Goal: Check status: Check status

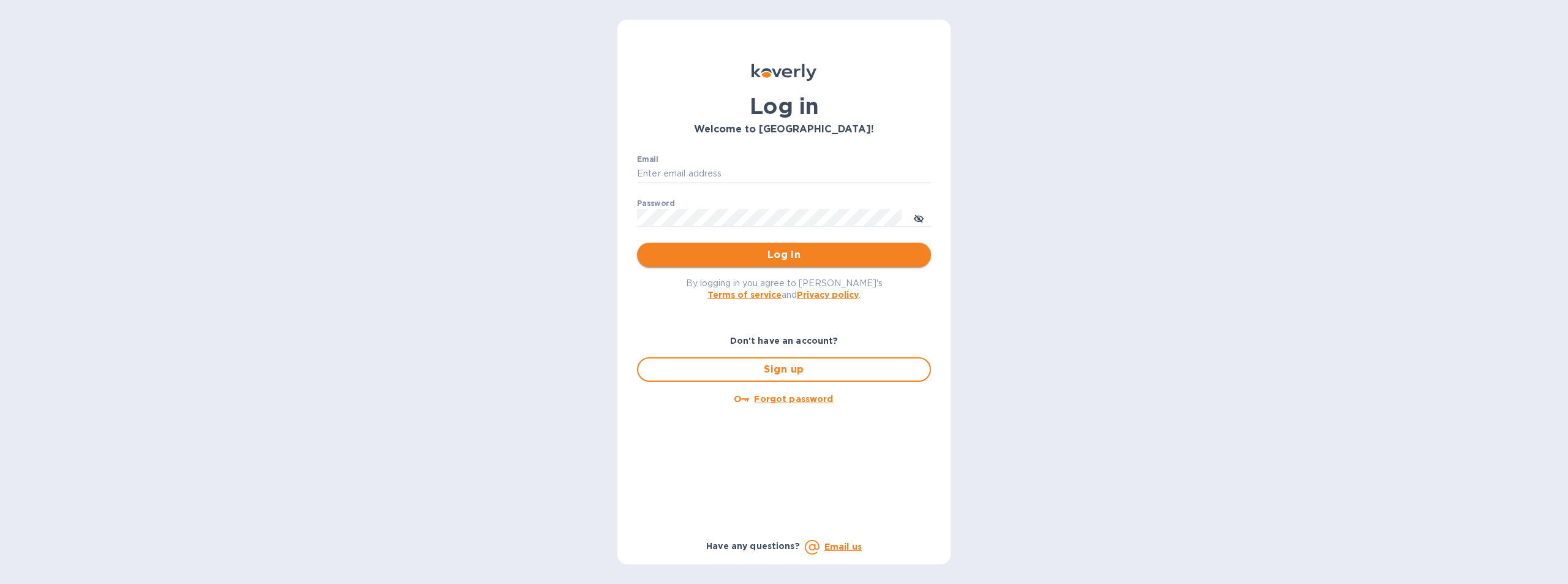
type input "cmendez@bluelinecontainers.com"
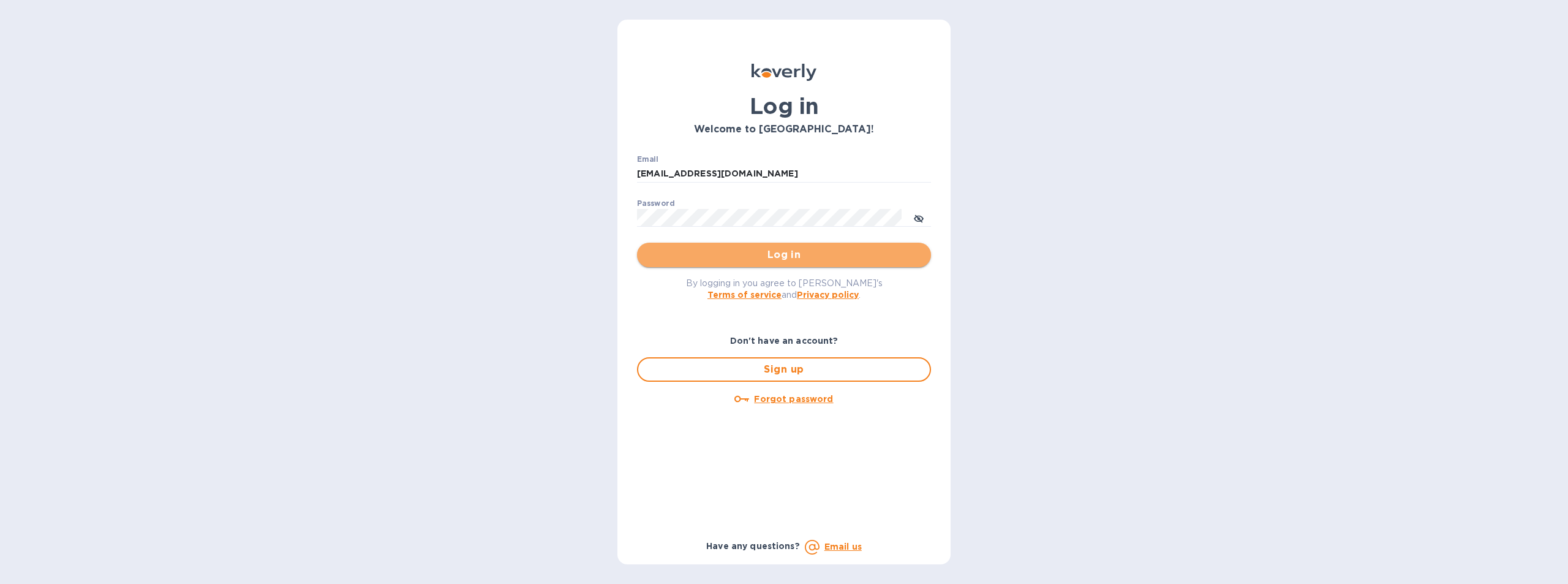
click at [788, 250] on span "Log in" at bounding box center [783, 255] width 274 height 15
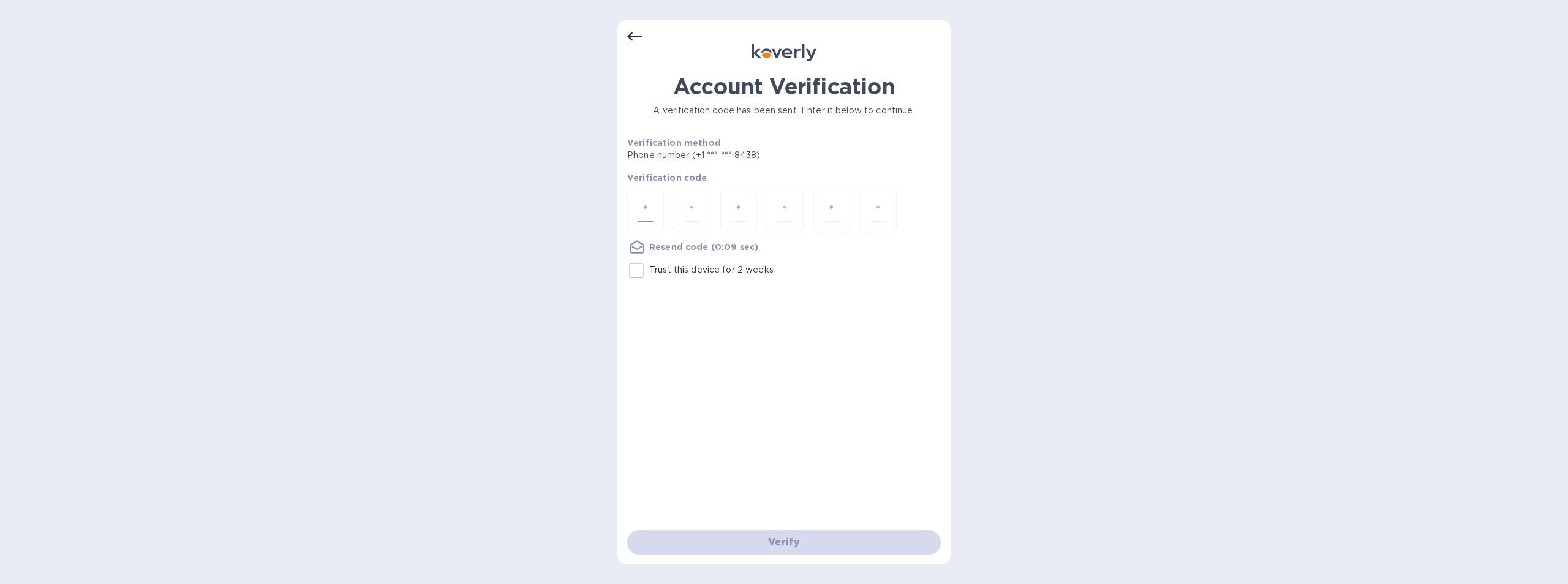
click at [653, 201] on input "number" at bounding box center [645, 211] width 16 height 23
type input "7"
type input "2"
type input "6"
type input "2"
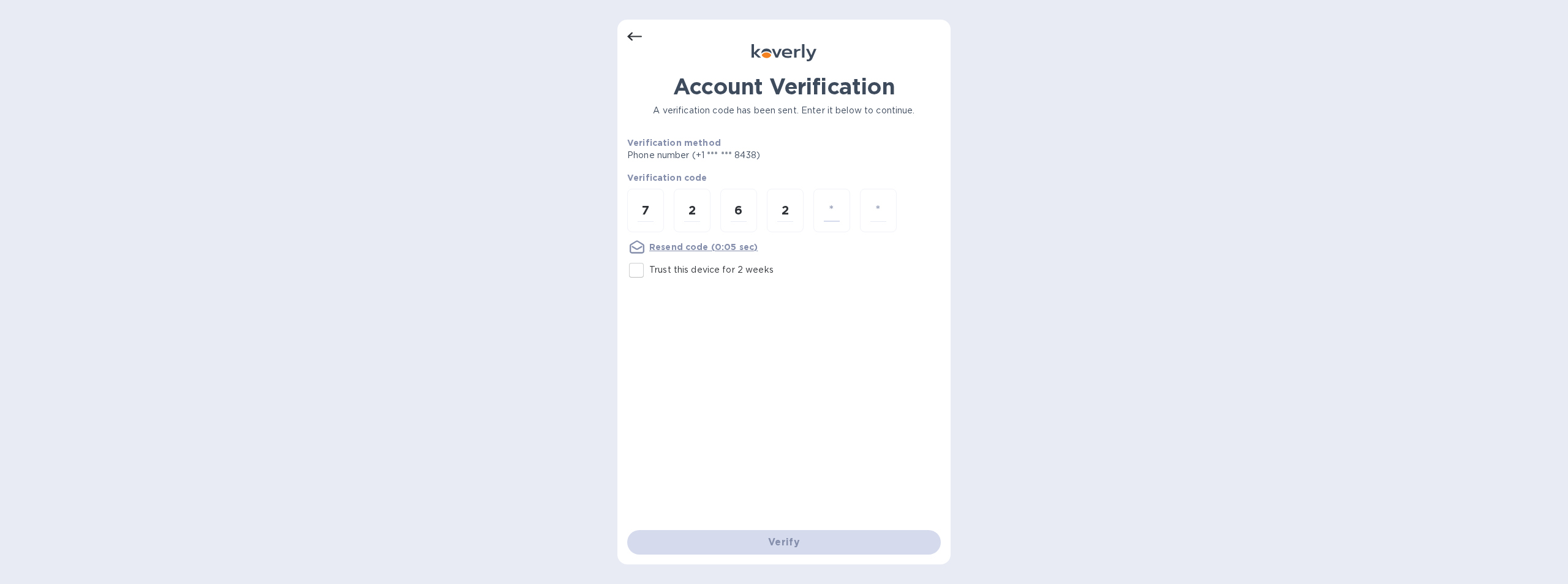
type input "8"
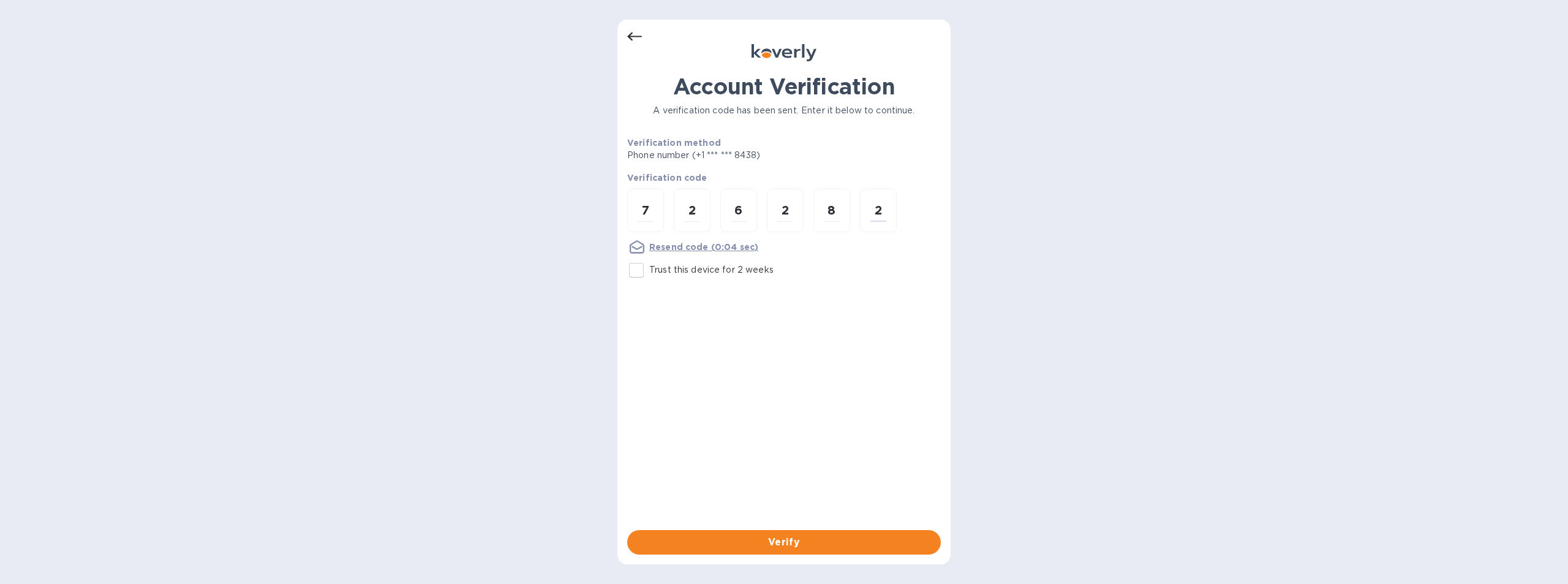
type input "2"
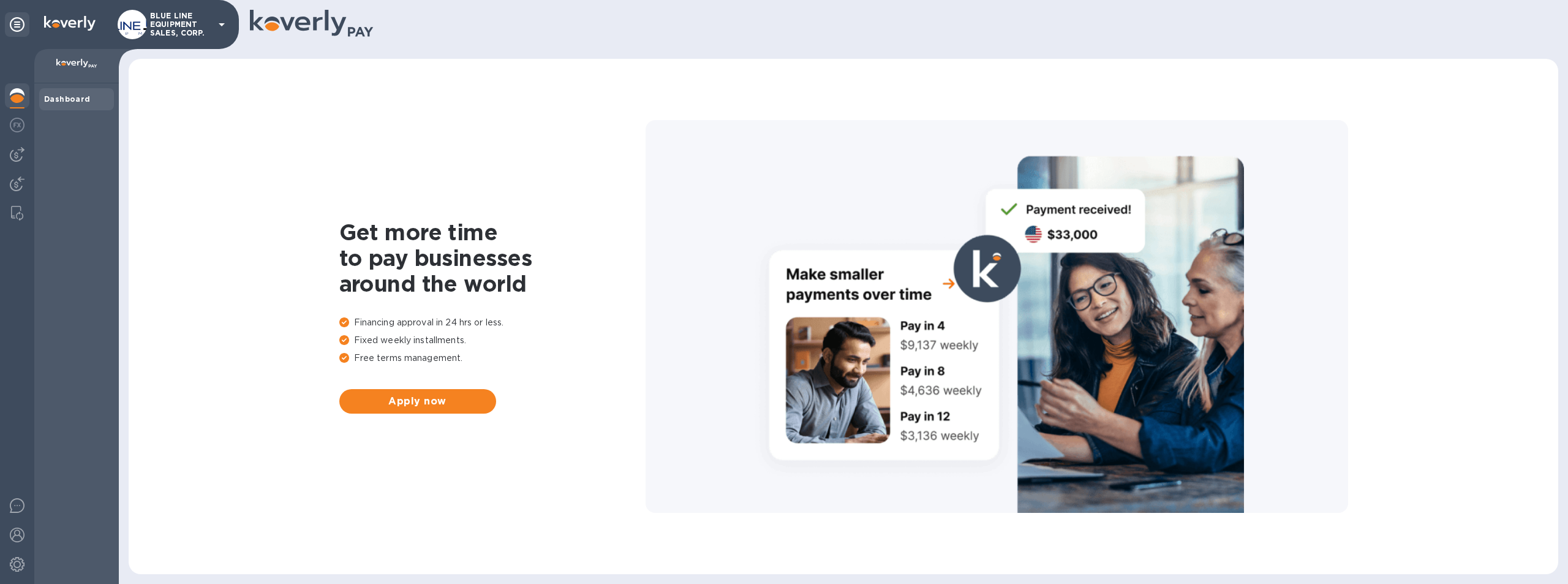
click at [176, 22] on p "BLUE LINE EQUIPMENT SALES, CORP." at bounding box center [180, 25] width 61 height 26
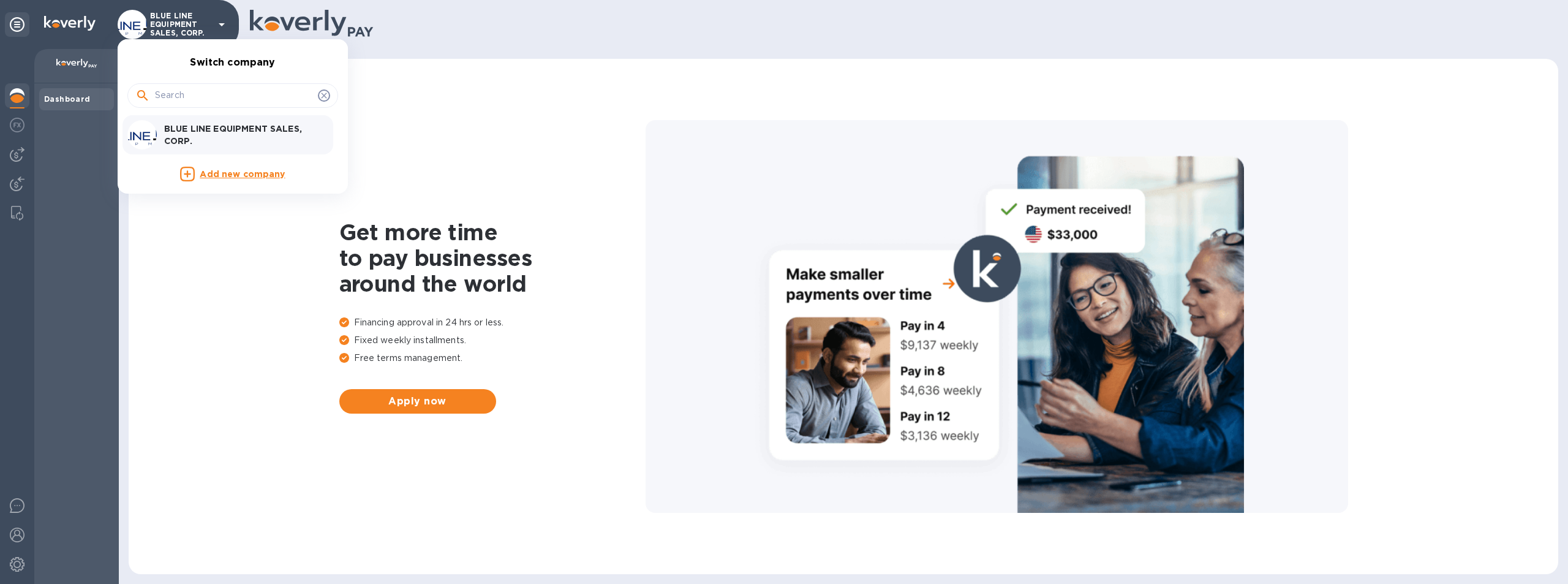
click at [237, 131] on p "BLUE LINE EQUIPMENT SALES, CORP." at bounding box center [241, 135] width 154 height 25
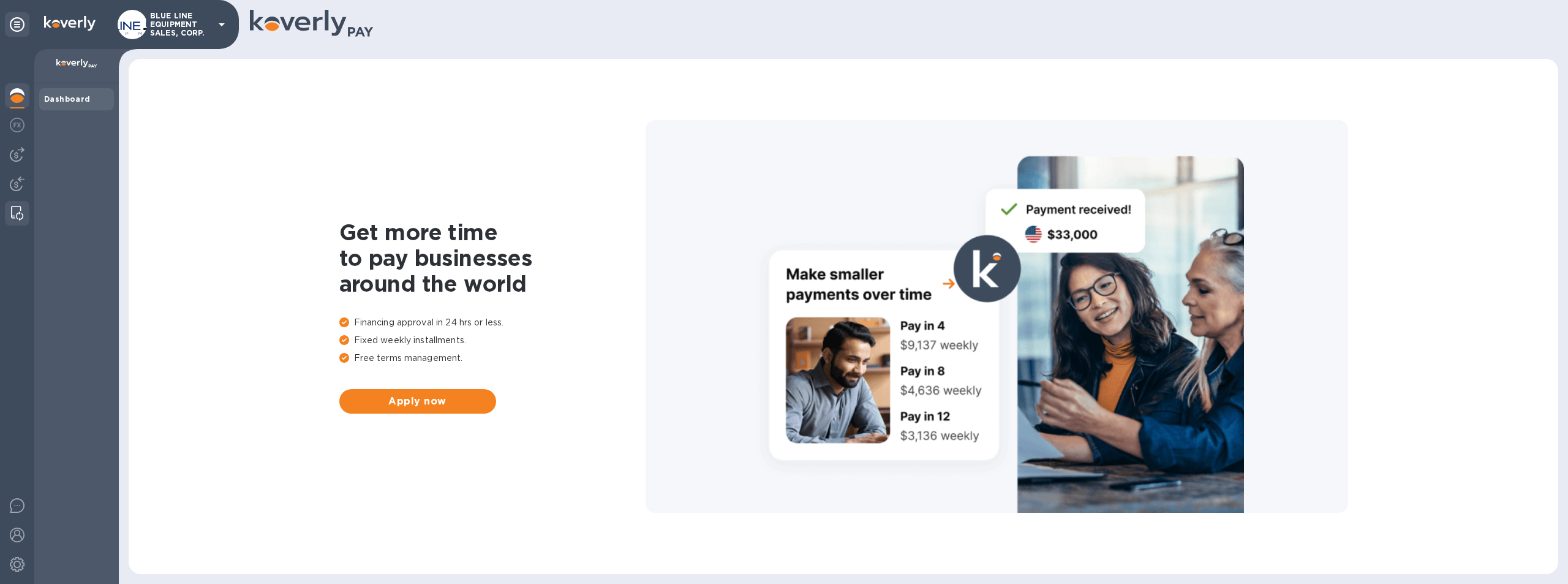
click at [14, 210] on img at bounding box center [17, 214] width 12 height 15
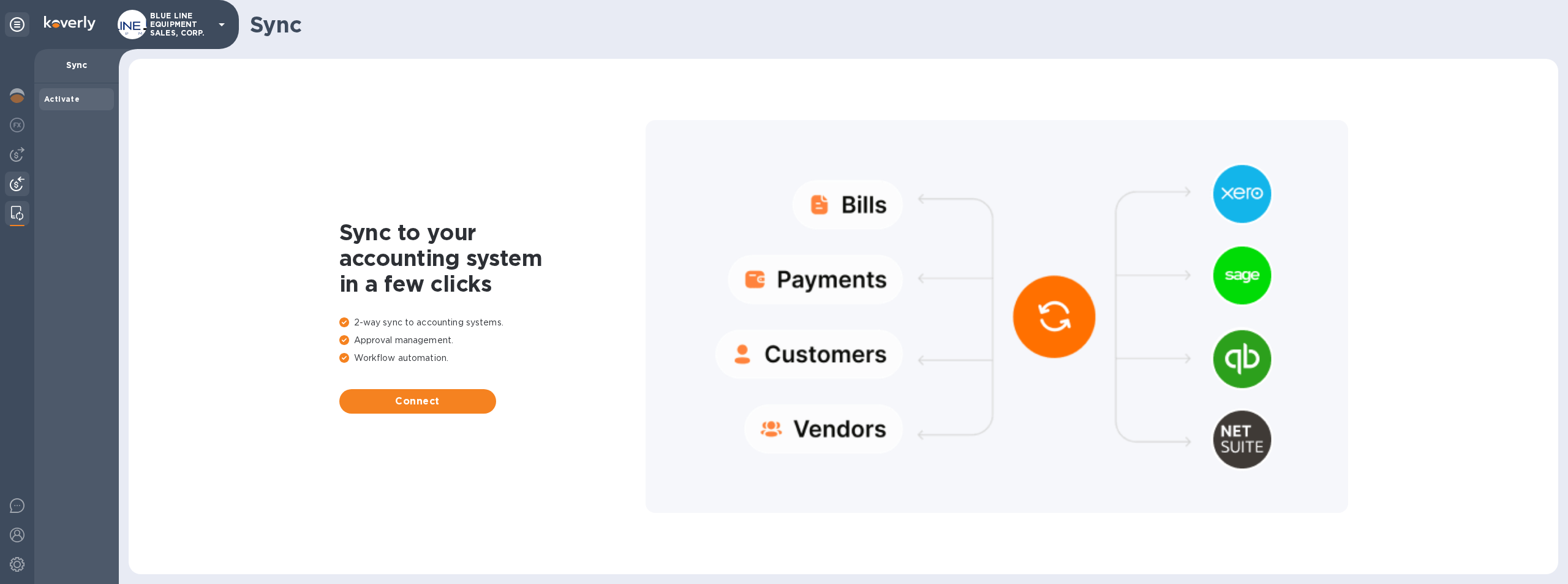
click at [15, 185] on img at bounding box center [17, 184] width 15 height 15
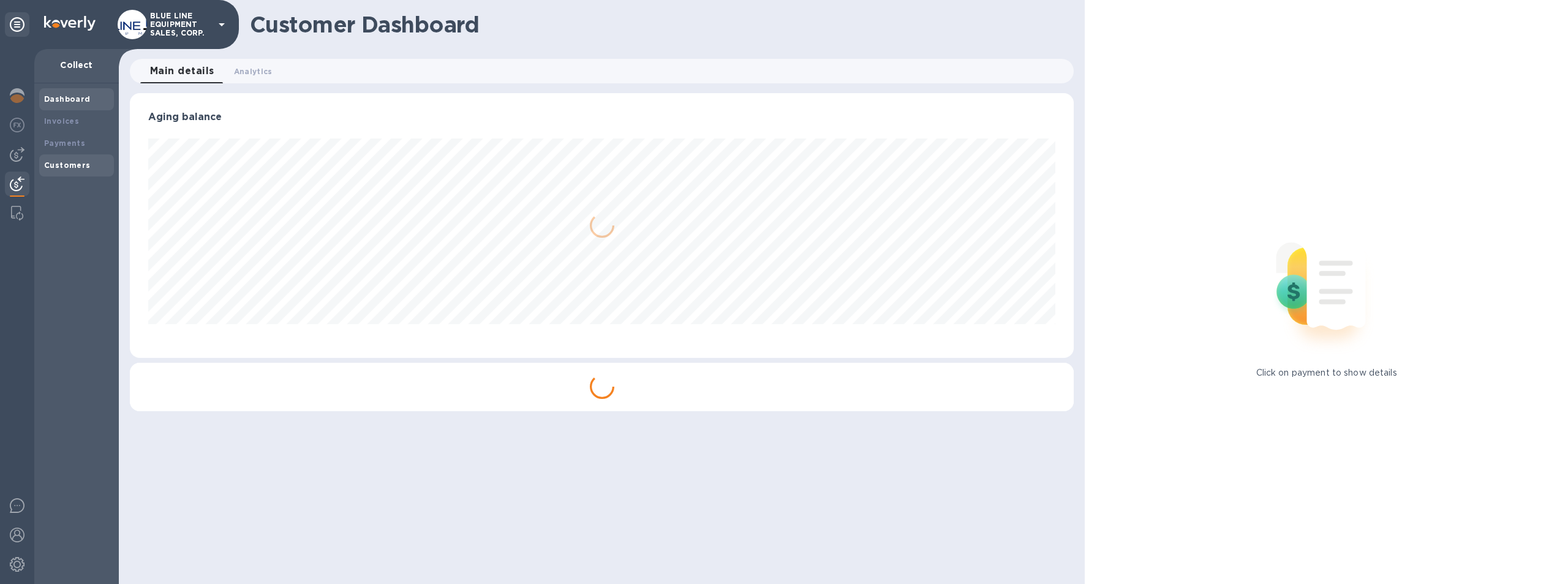
scroll to position [265, 944]
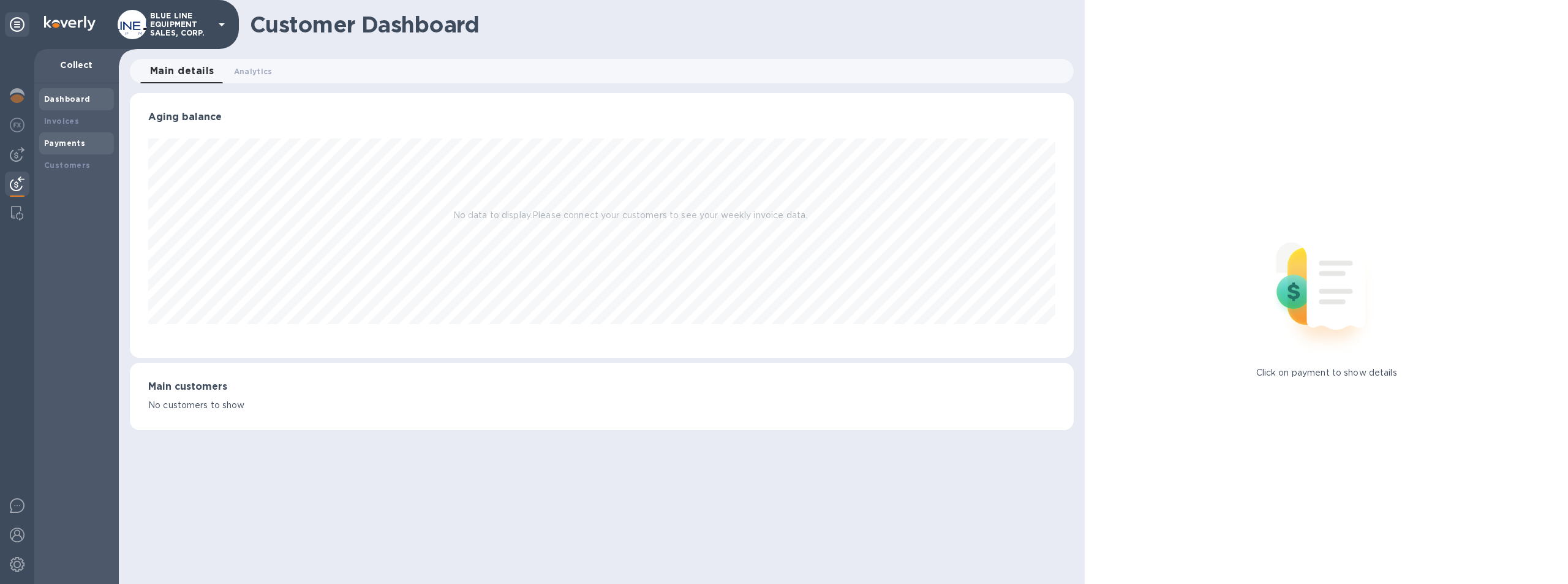
click at [60, 139] on b "Payments" at bounding box center [64, 143] width 41 height 9
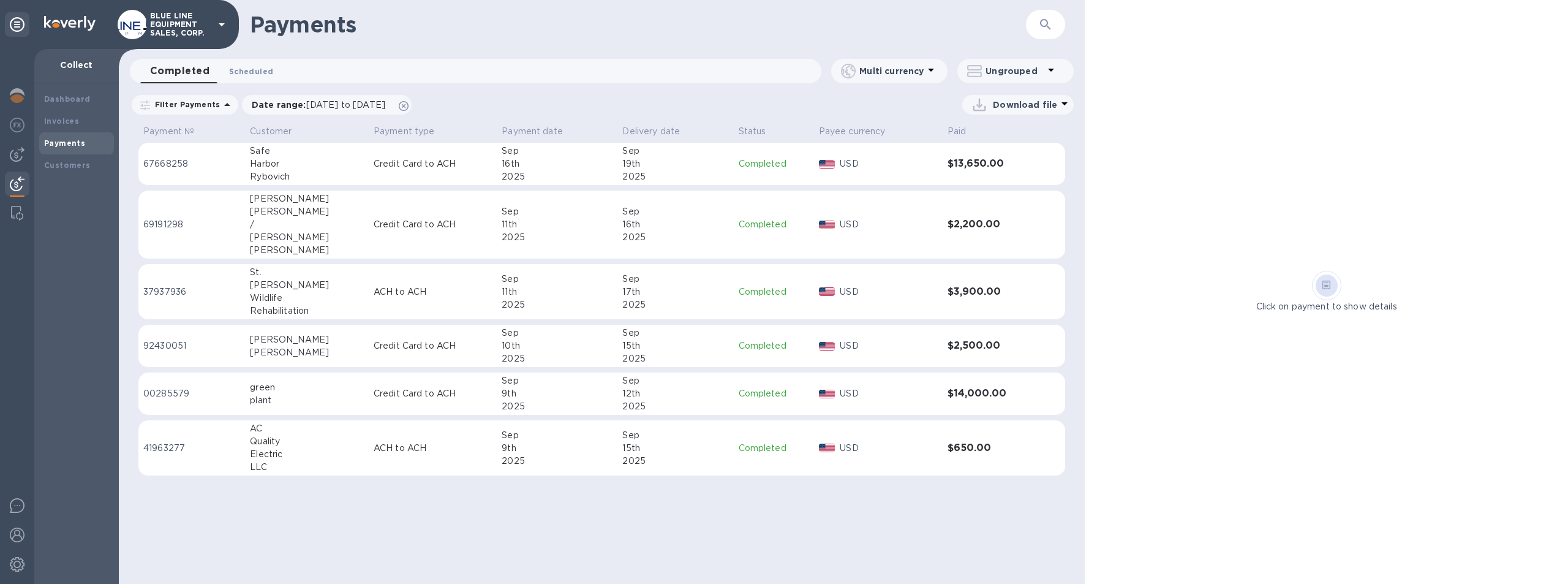
click at [249, 67] on span "Scheduled 0" at bounding box center [250, 71] width 44 height 13
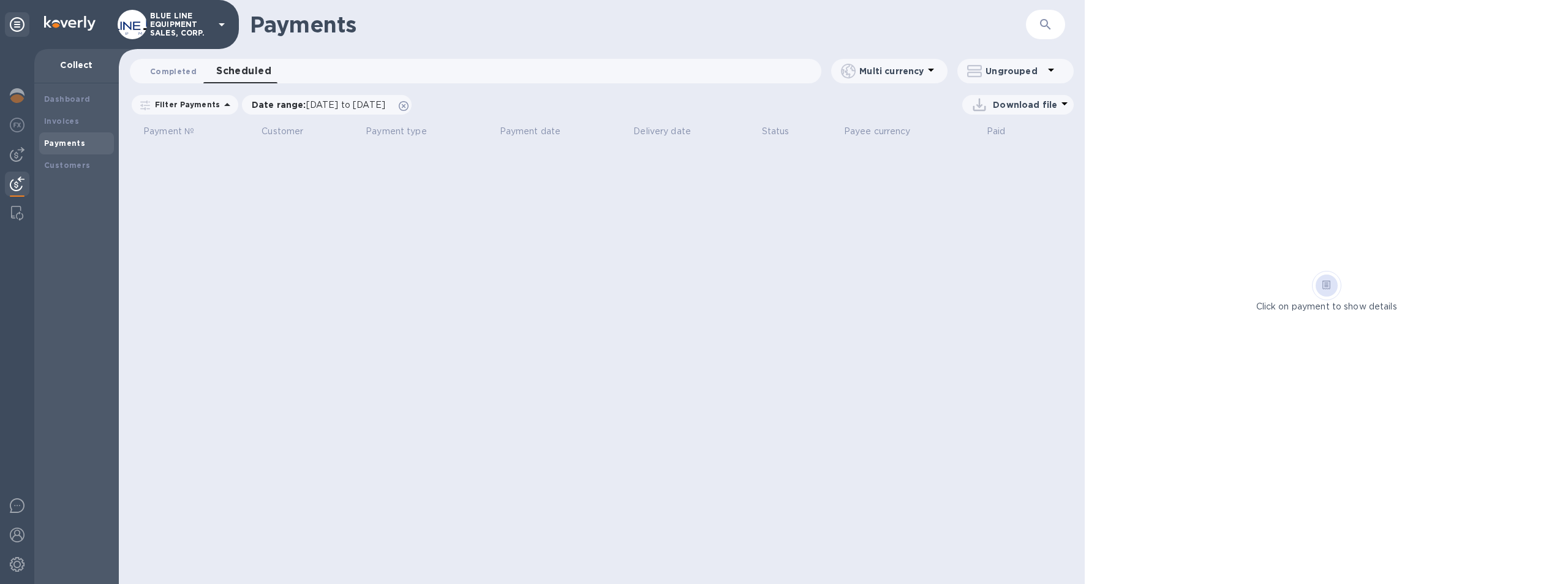
click at [171, 69] on span "Completed 0" at bounding box center [173, 71] width 46 height 13
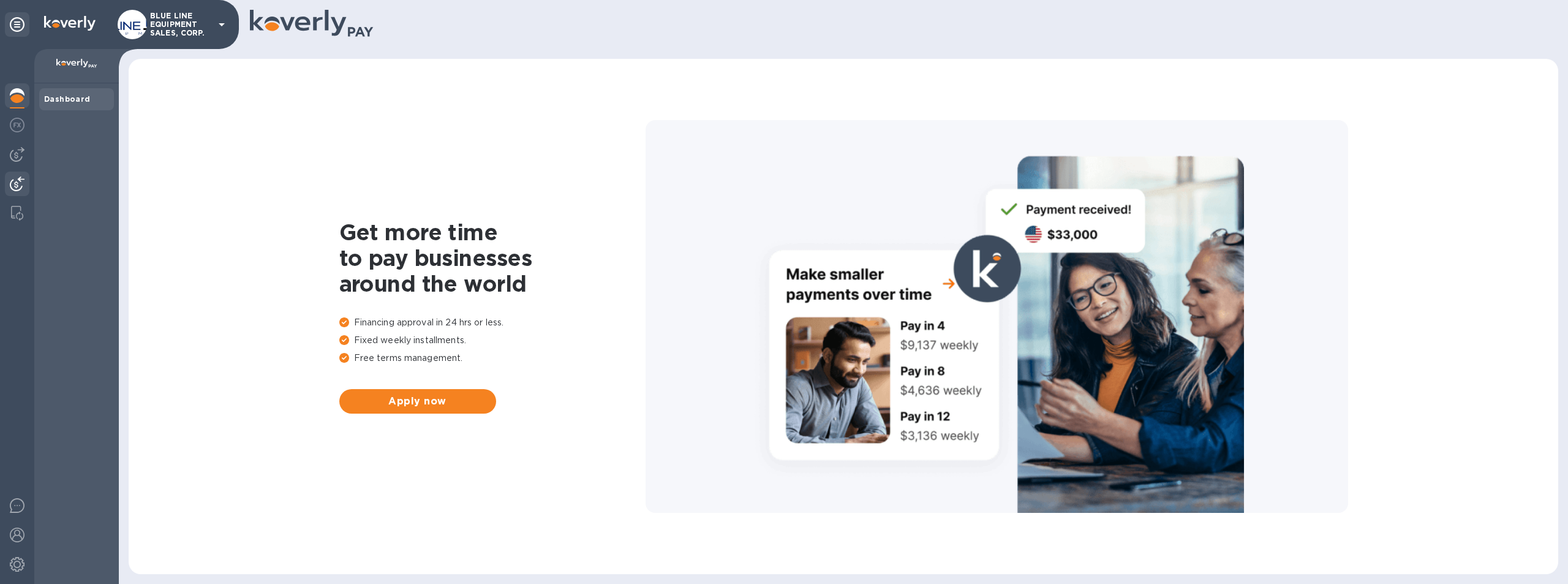
click at [21, 186] on img at bounding box center [17, 184] width 15 height 15
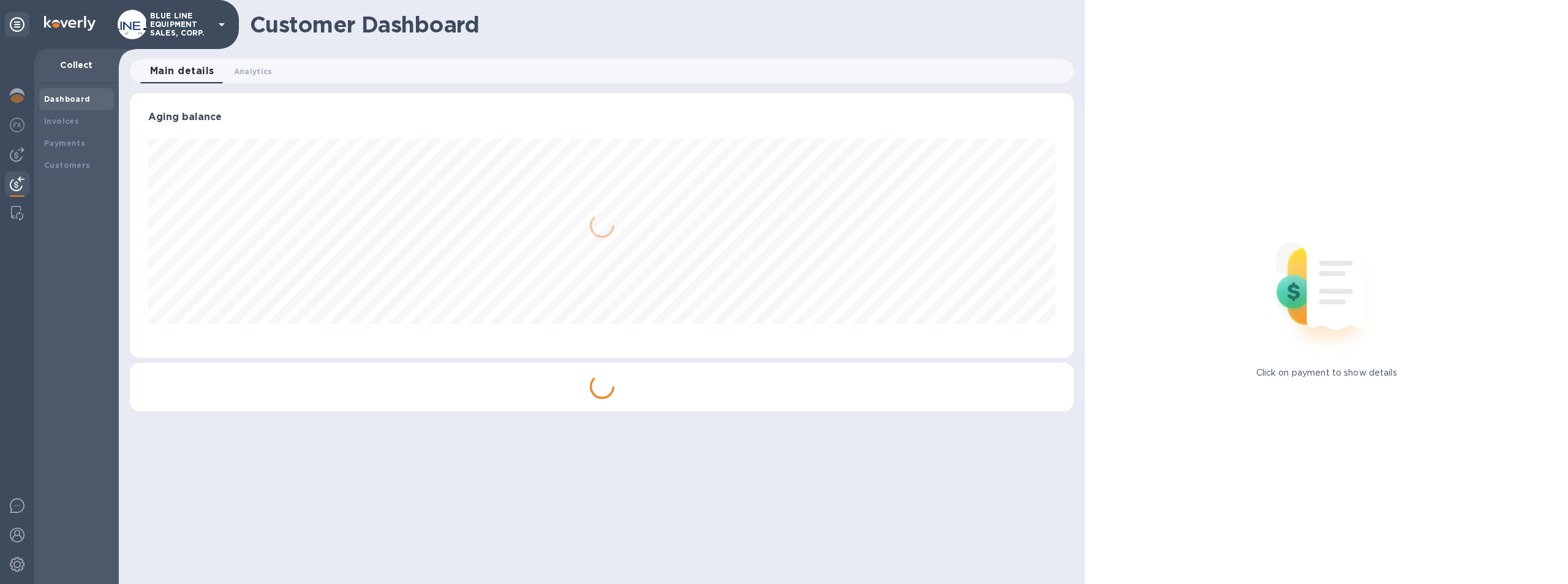
scroll to position [265, 944]
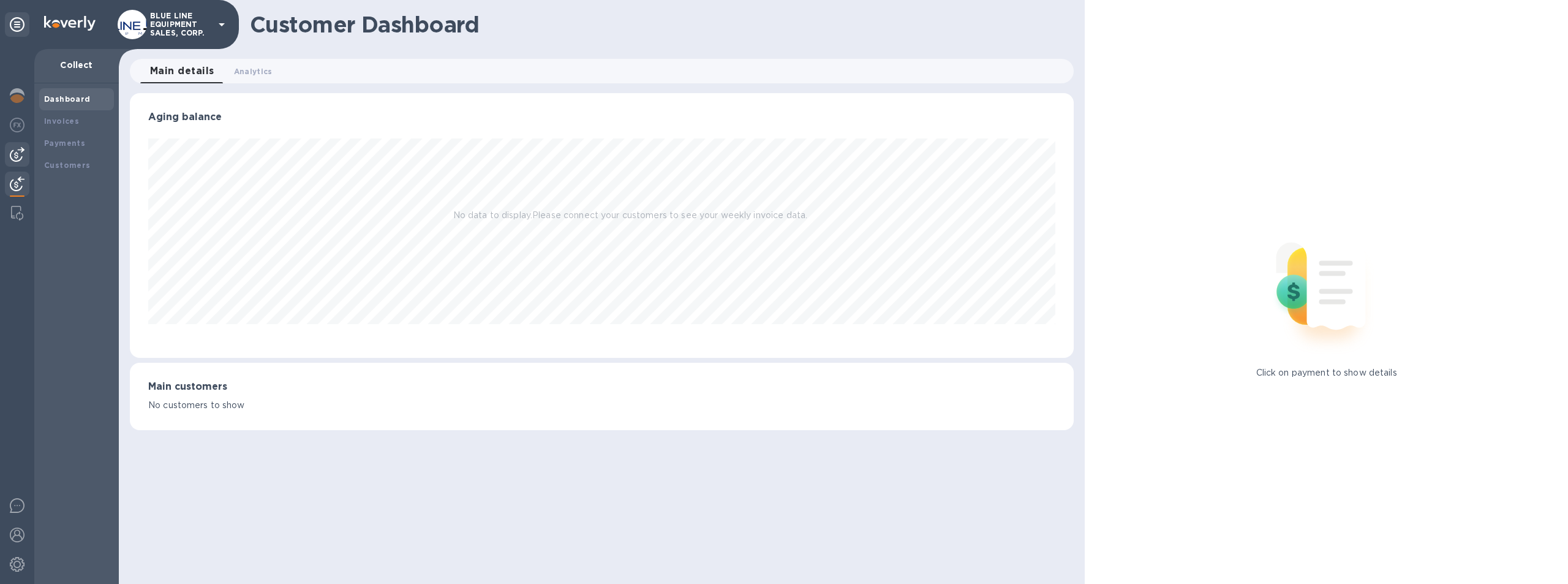
click at [15, 149] on img at bounding box center [17, 154] width 15 height 15
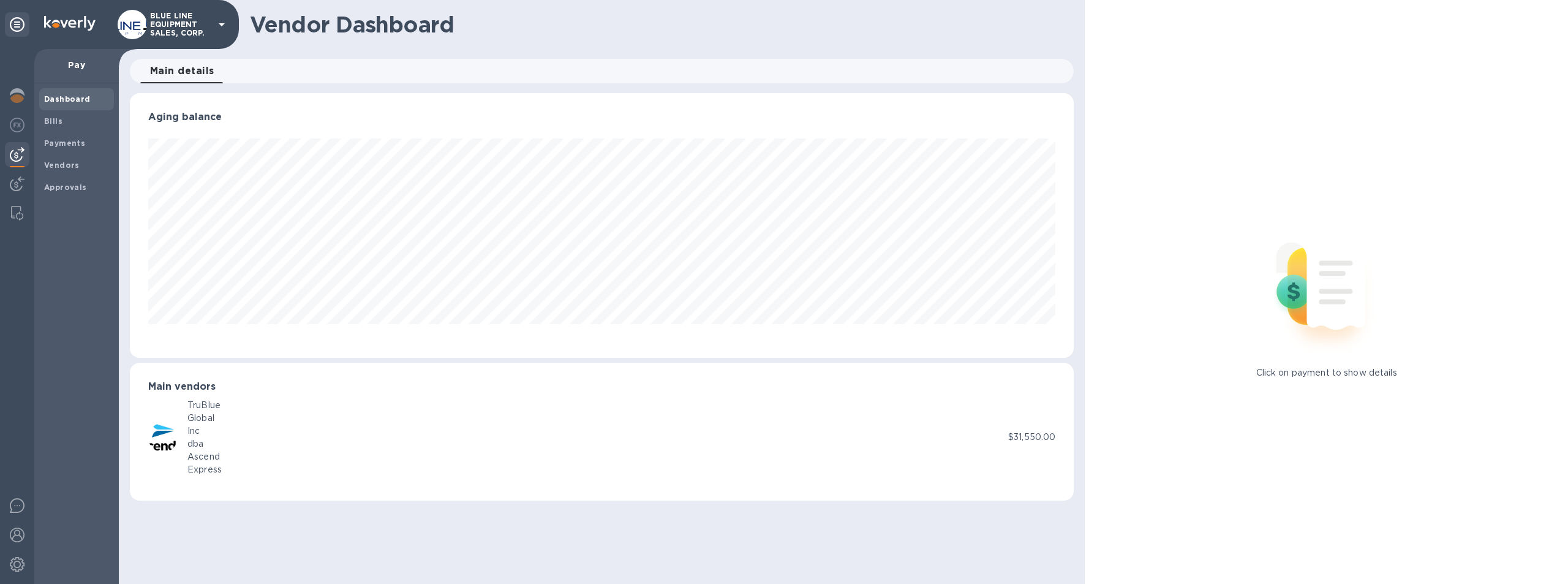
scroll to position [265, 944]
click at [70, 139] on b "Payments" at bounding box center [64, 143] width 41 height 9
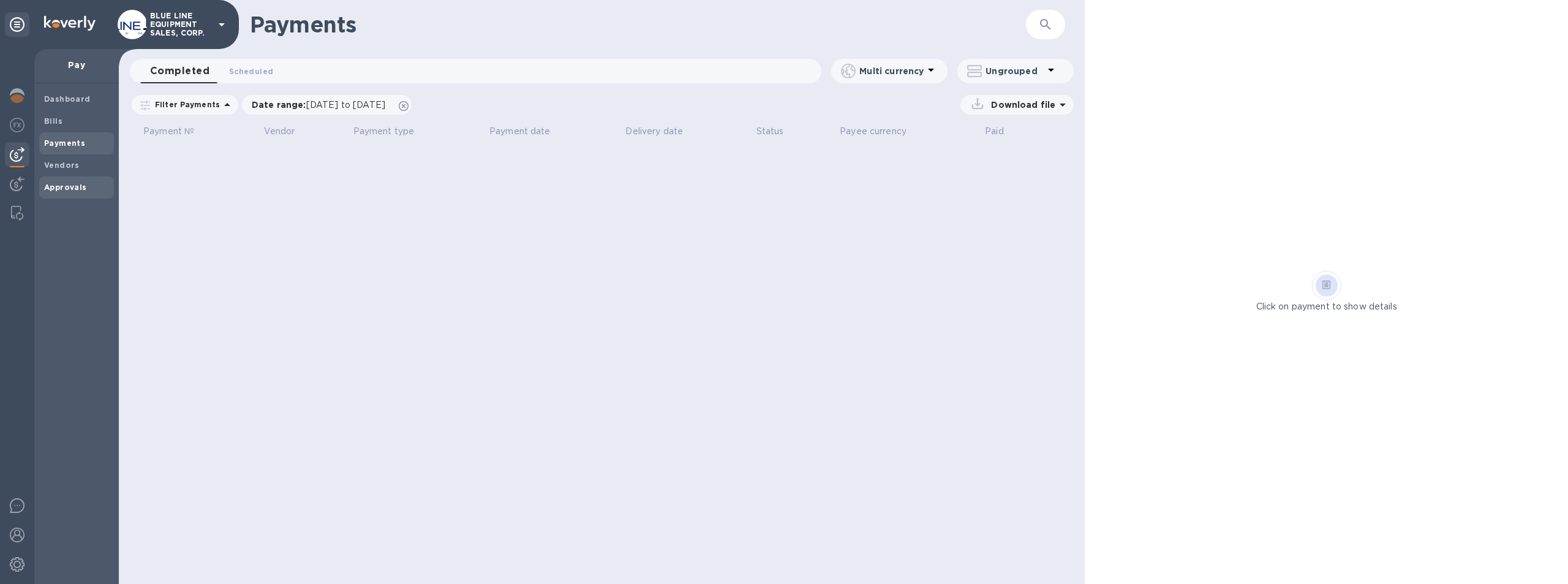
click at [65, 181] on span "Approvals" at bounding box center [65, 188] width 43 height 12
click at [15, 211] on img at bounding box center [17, 214] width 12 height 15
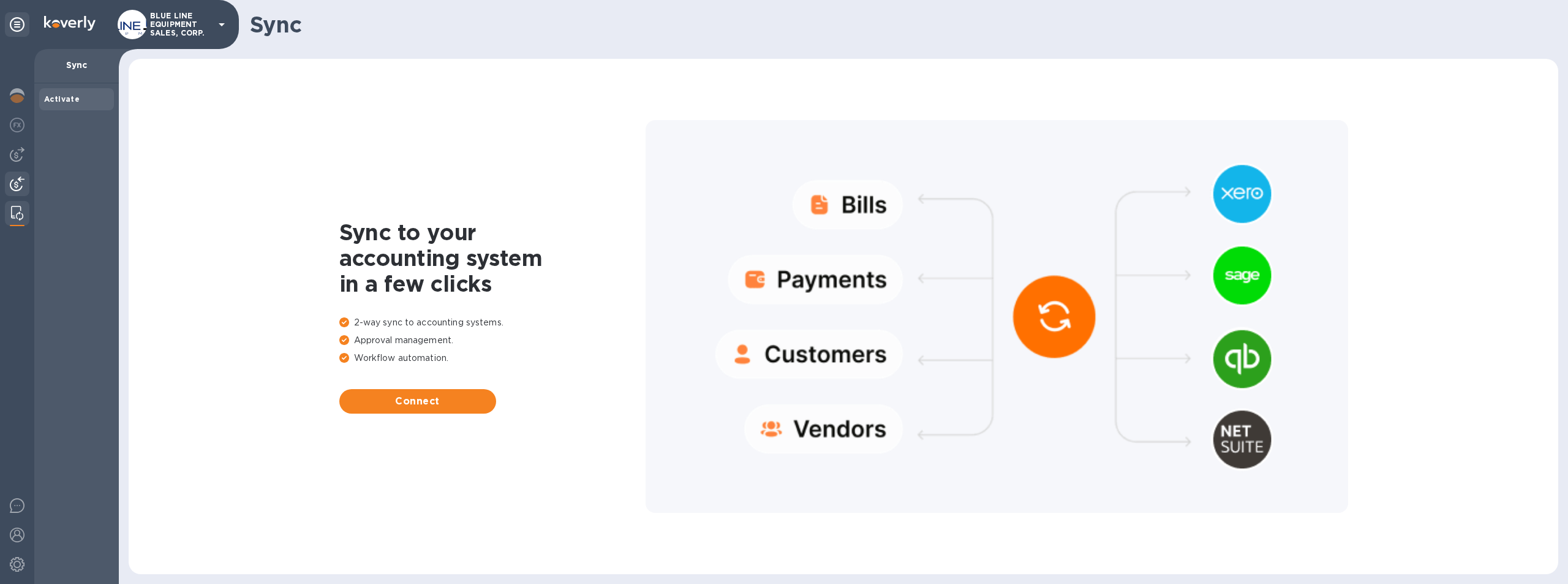
click at [14, 185] on img at bounding box center [17, 184] width 15 height 15
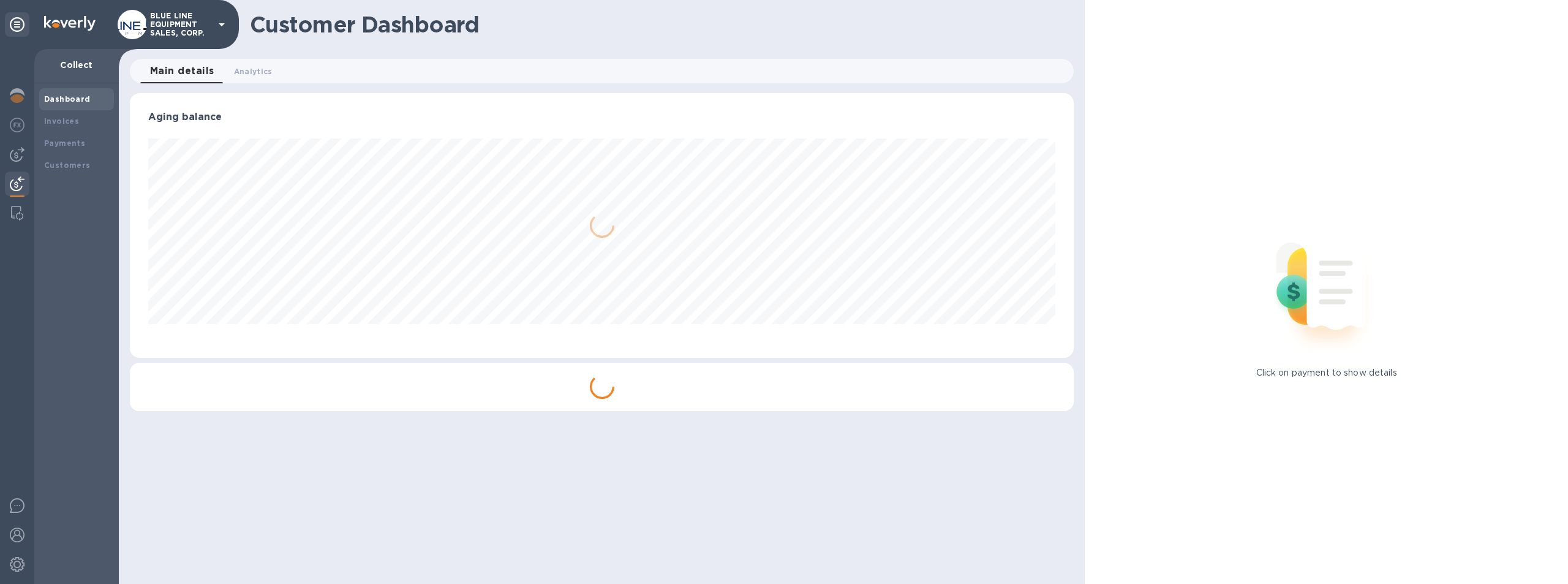
scroll to position [265, 944]
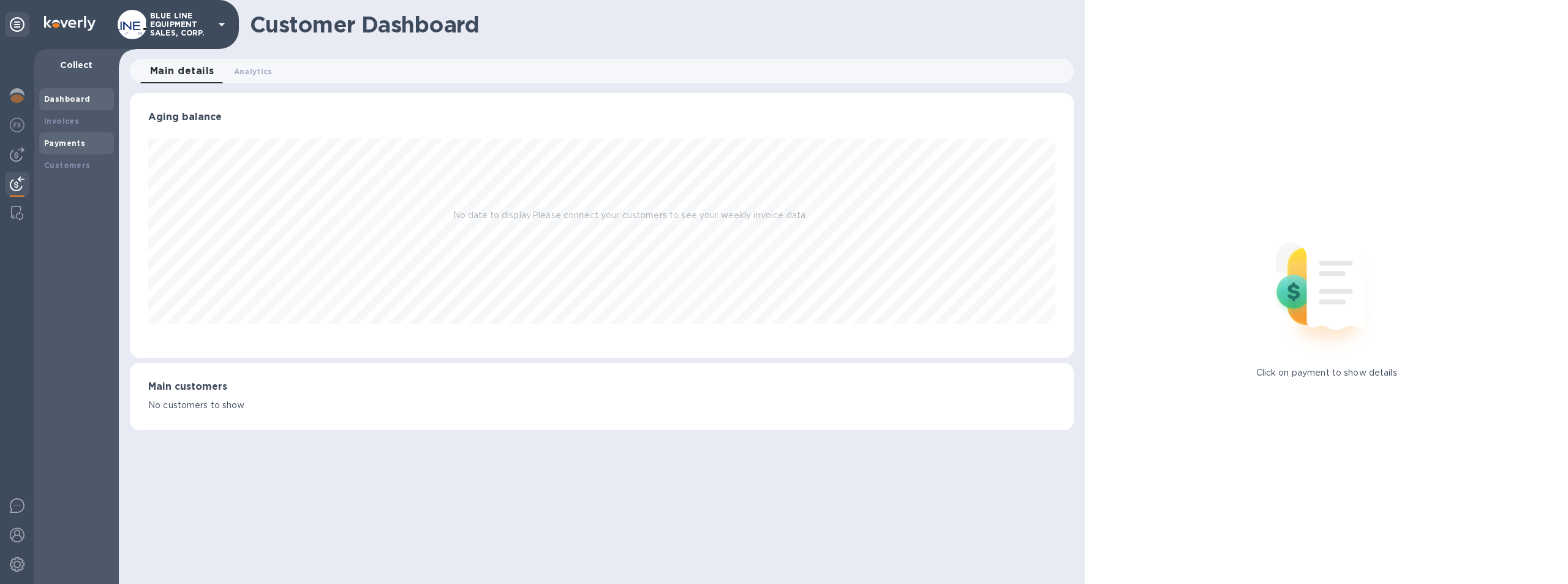
click at [67, 140] on b "Payments" at bounding box center [64, 143] width 41 height 9
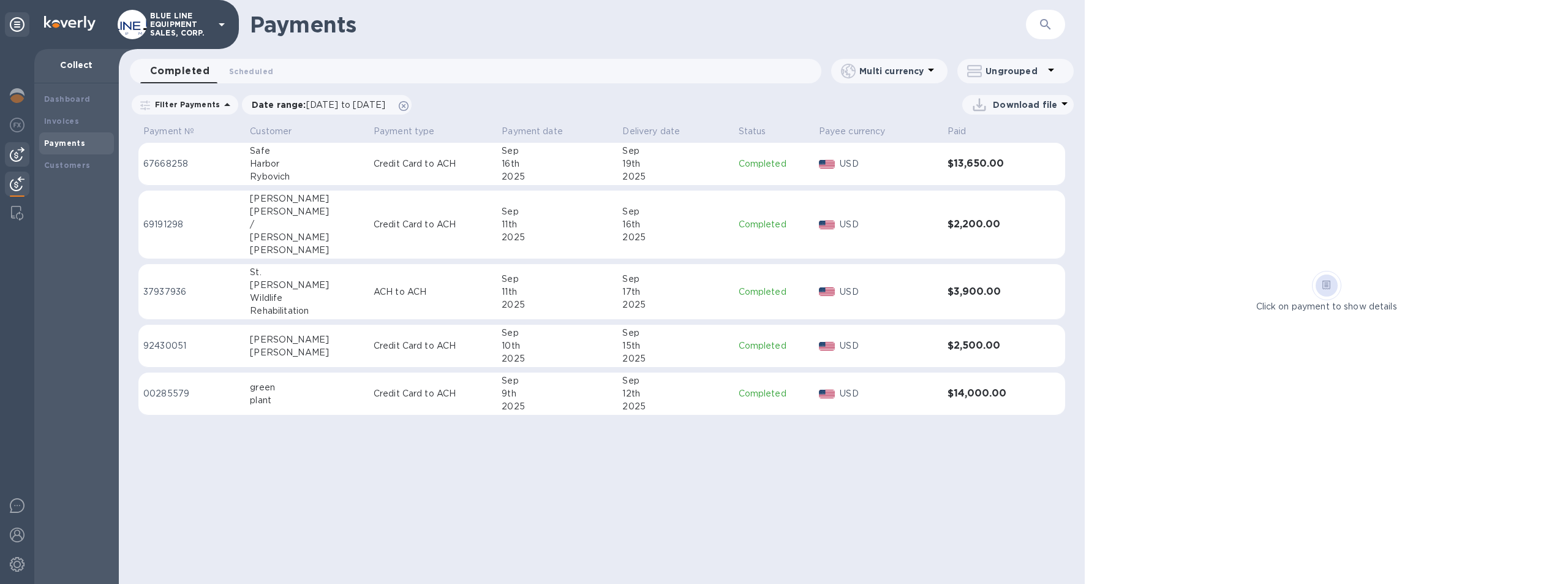
click at [10, 151] on img at bounding box center [17, 154] width 15 height 15
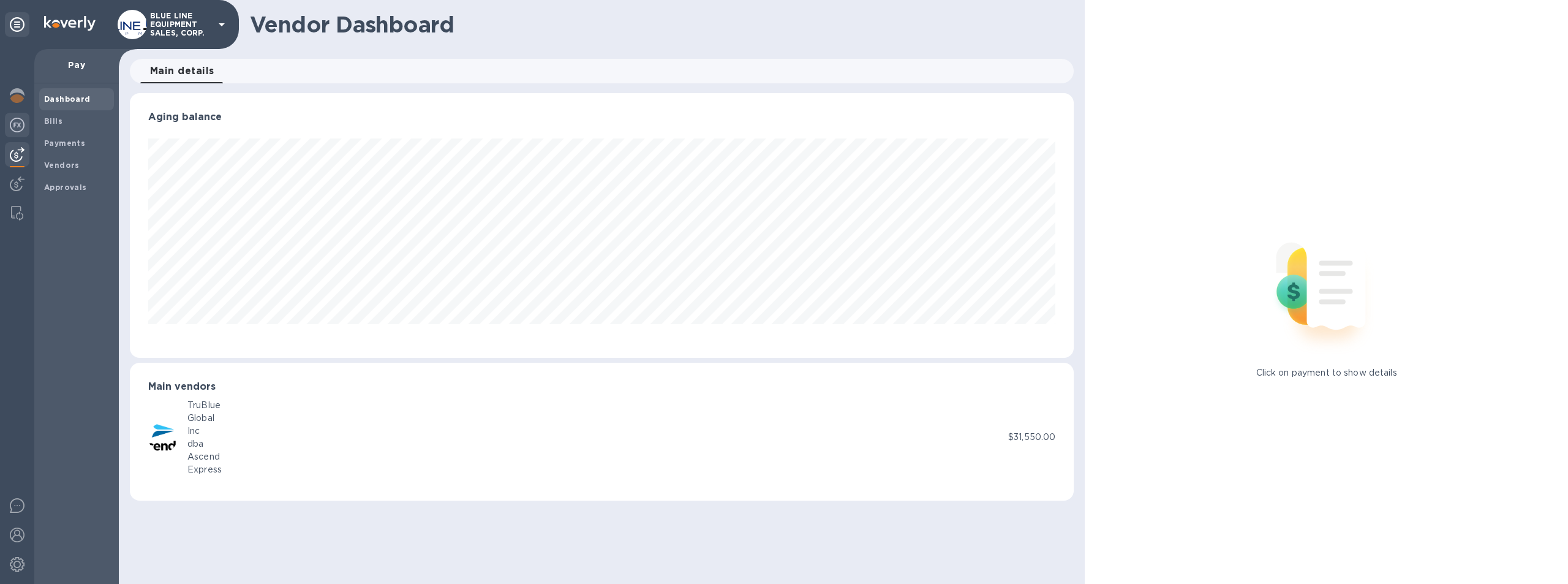
scroll to position [265, 944]
click at [17, 122] on img at bounding box center [17, 125] width 15 height 15
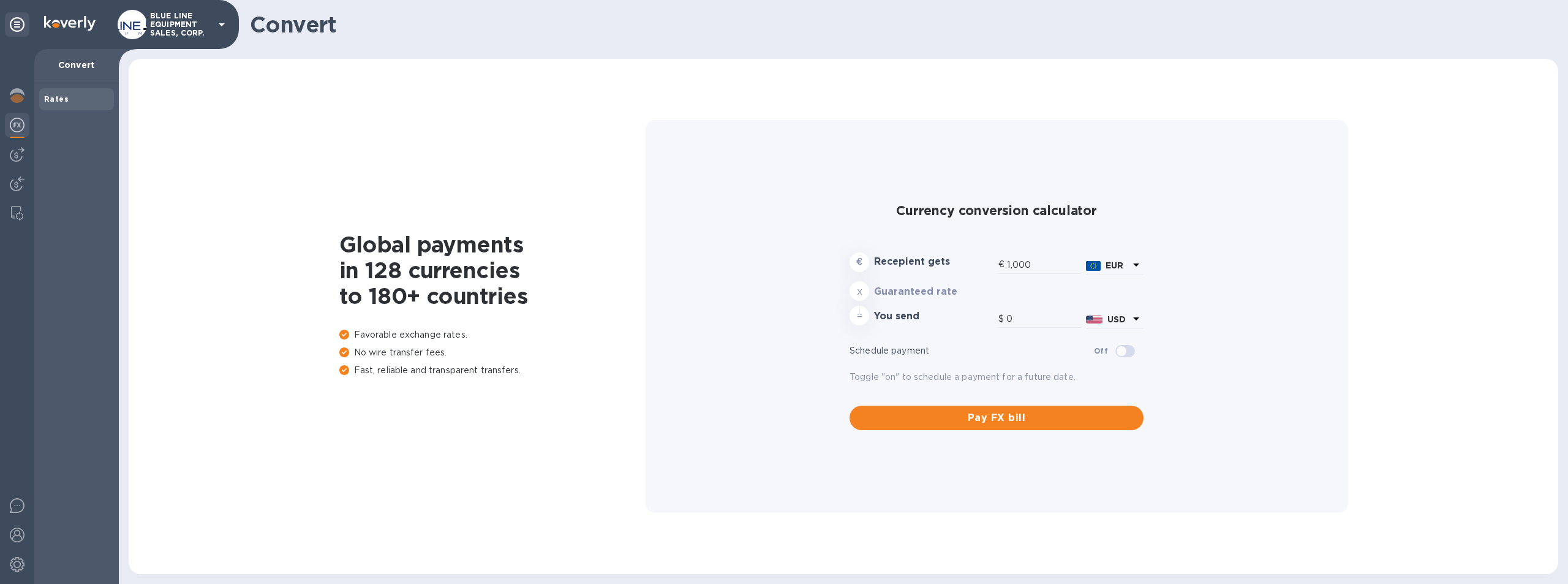
type input "1,167.92"
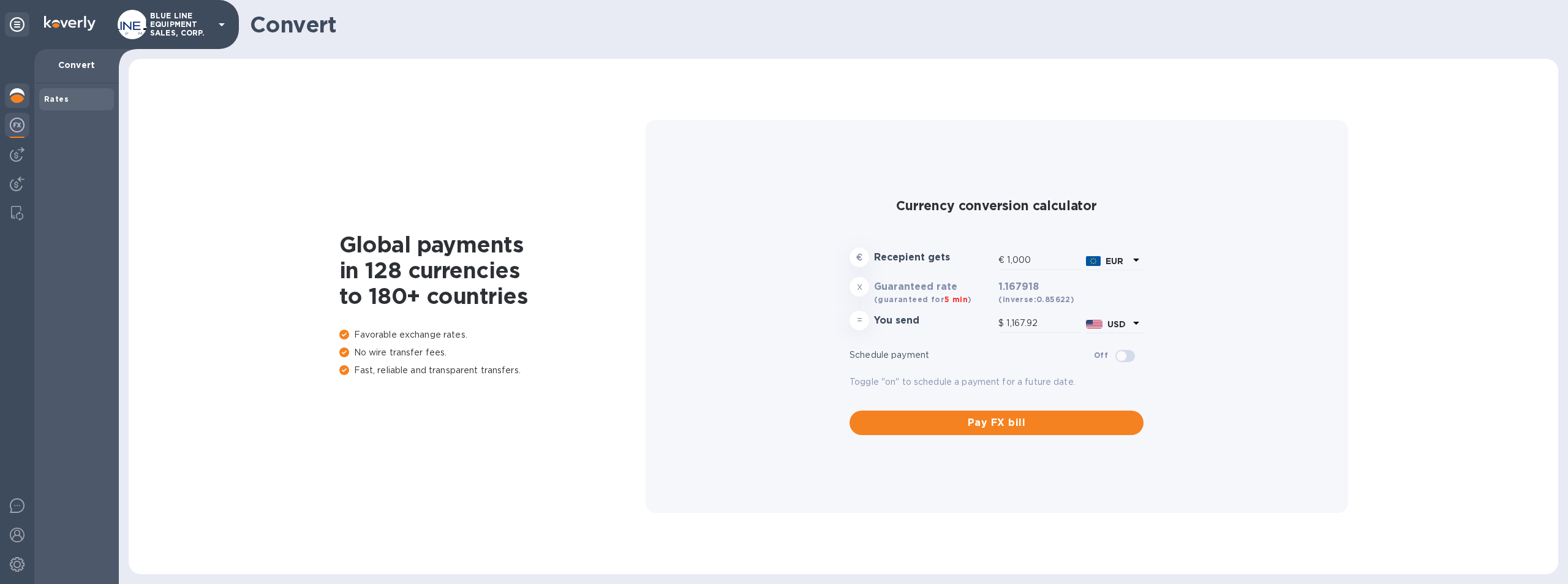
click at [15, 94] on img at bounding box center [17, 96] width 15 height 15
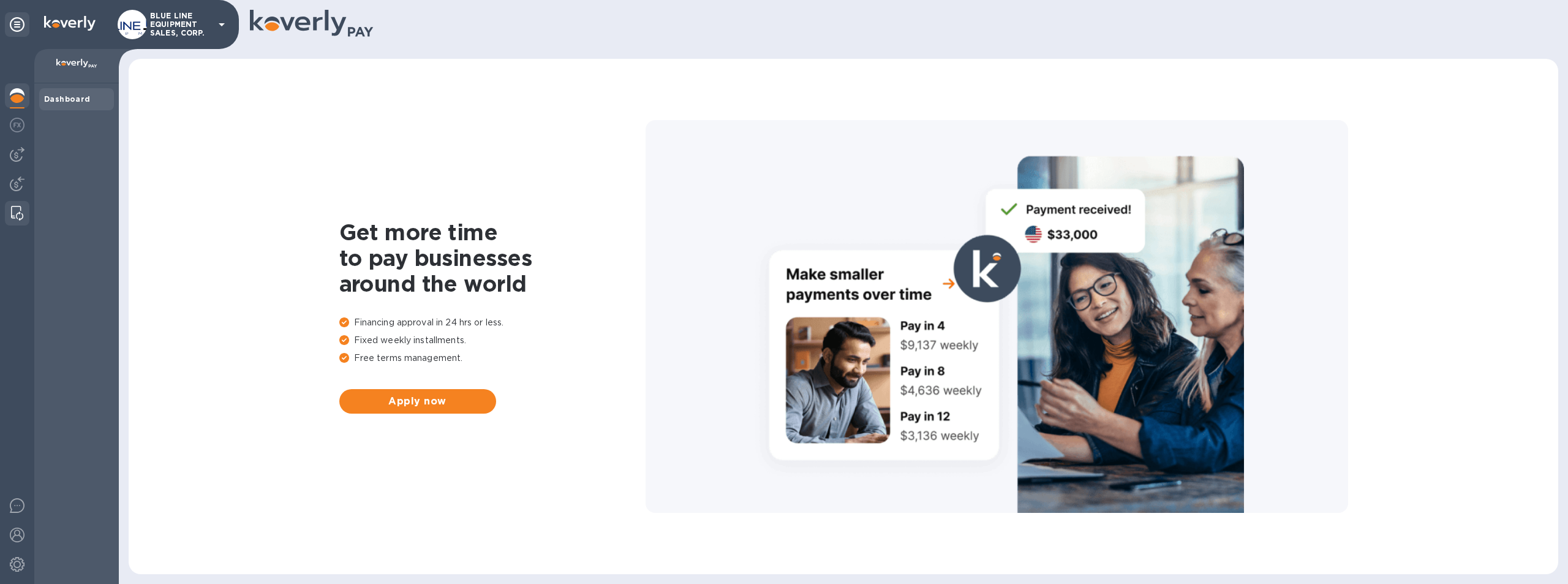
click at [11, 209] on img at bounding box center [17, 214] width 12 height 15
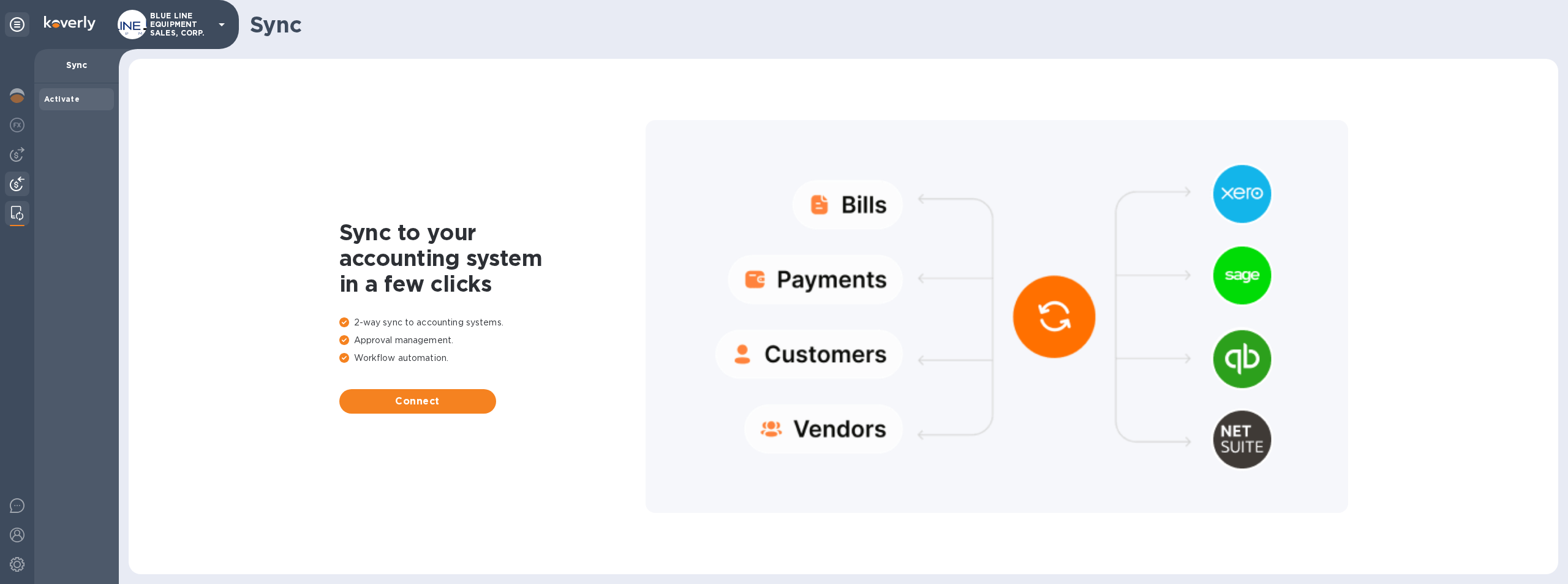
click at [15, 187] on img at bounding box center [17, 184] width 15 height 15
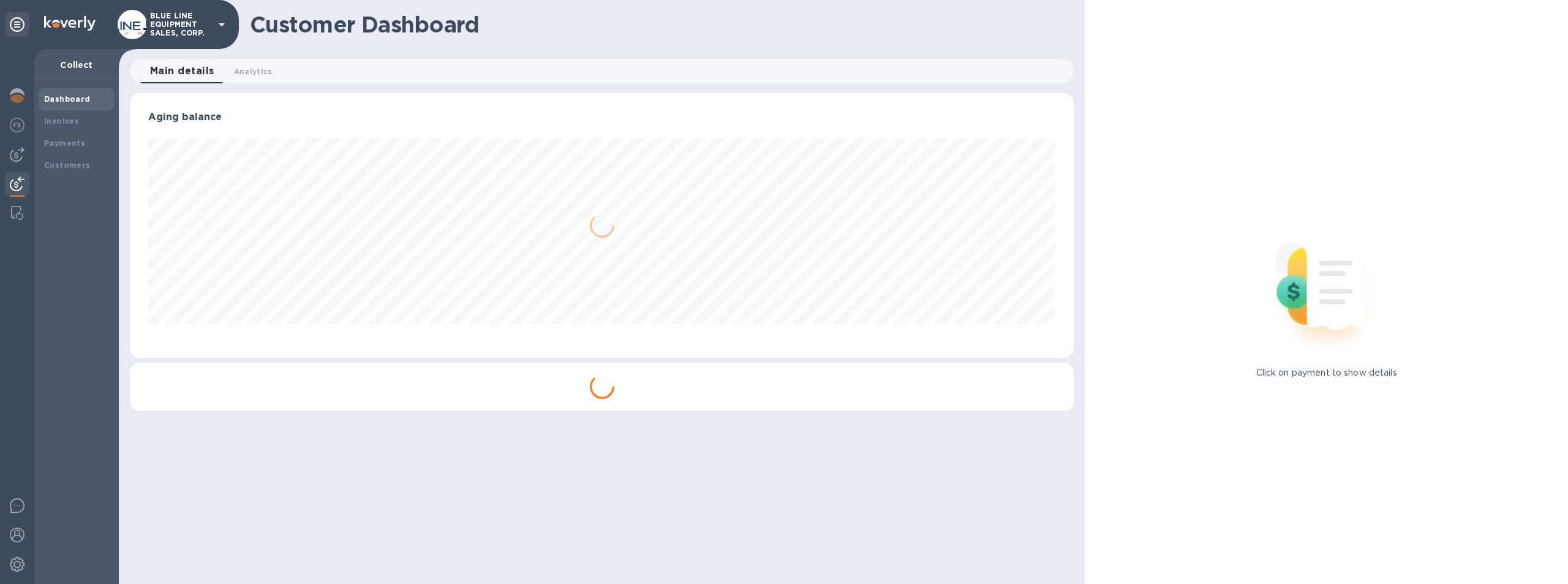
scroll to position [265, 944]
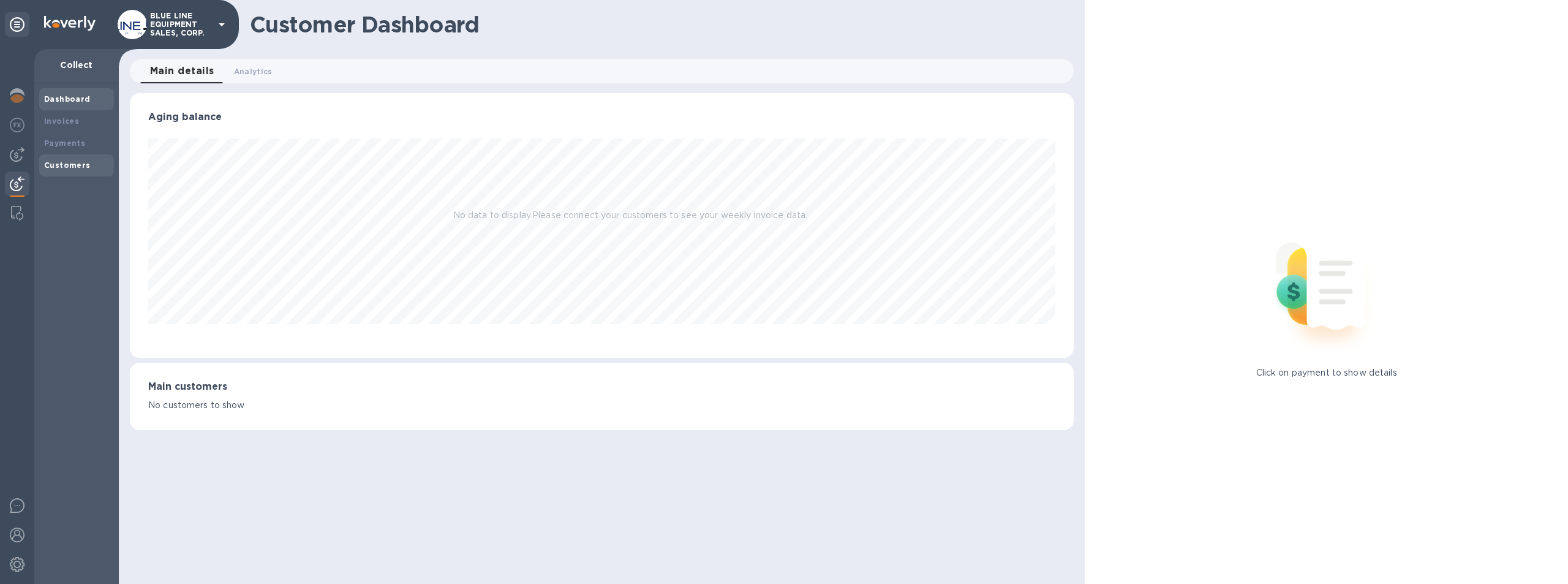
click at [59, 165] on b "Customers" at bounding box center [67, 165] width 46 height 9
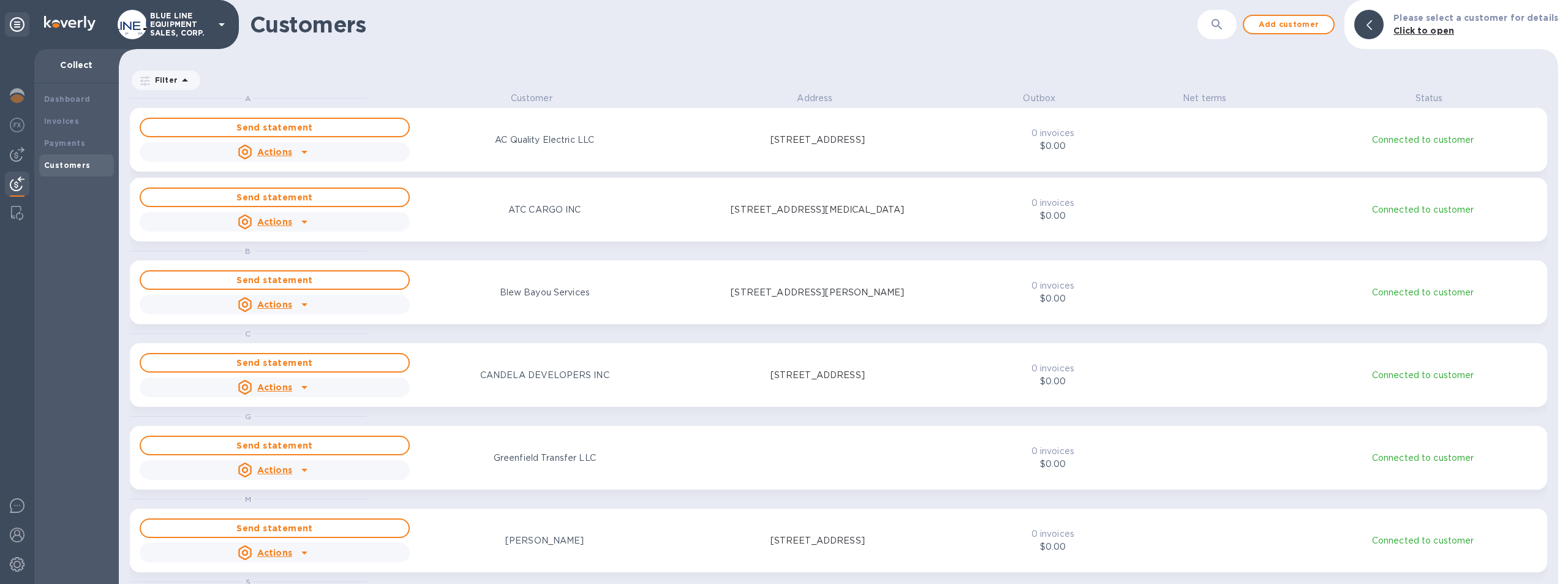
scroll to position [483, 1434]
click at [60, 136] on div "Payments" at bounding box center [76, 143] width 75 height 22
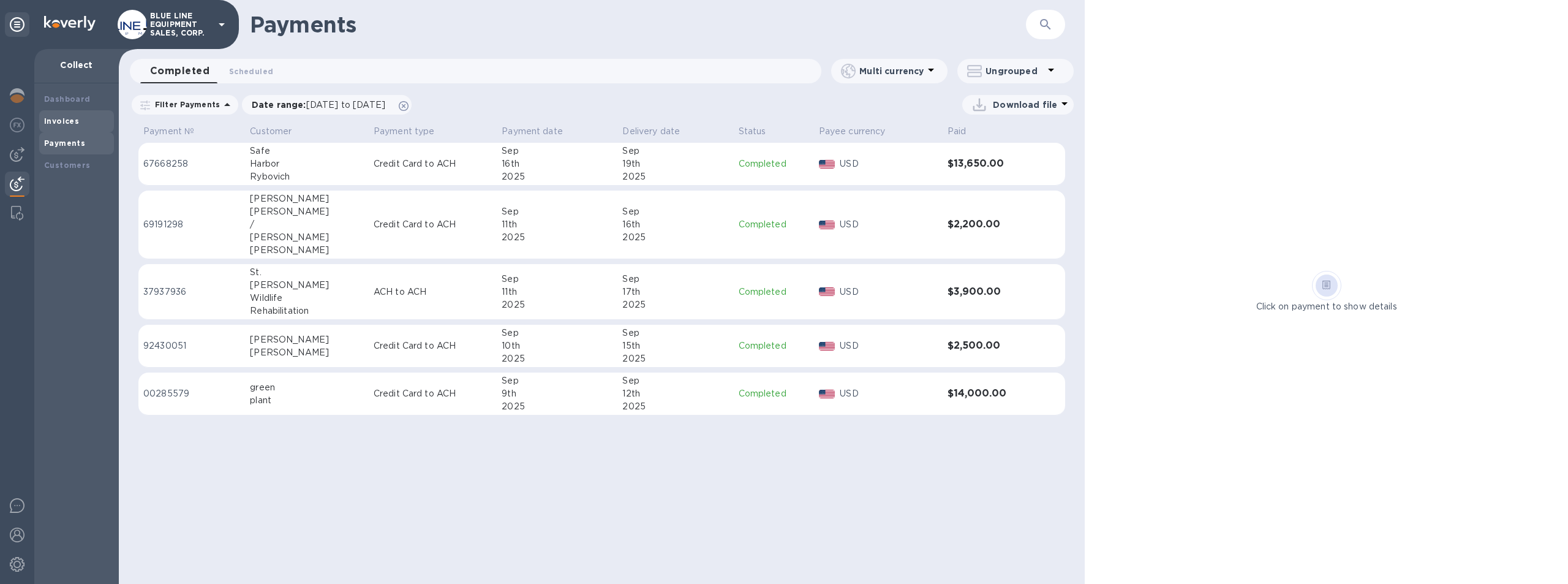
click at [64, 117] on b "Invoices" at bounding box center [61, 121] width 35 height 9
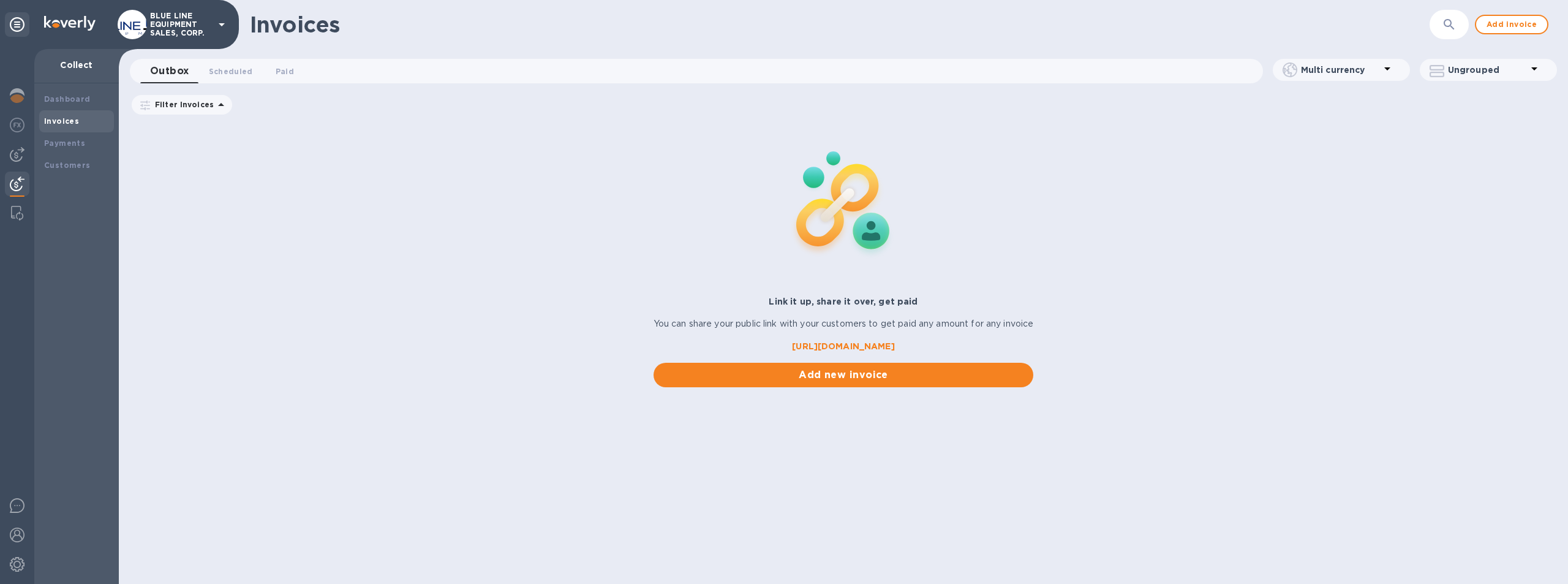
click at [831, 343] on b "https://koverly.me/bluelineequipmentsalescorp" at bounding box center [843, 346] width 102 height 10
click at [70, 143] on b "Payments" at bounding box center [64, 143] width 41 height 9
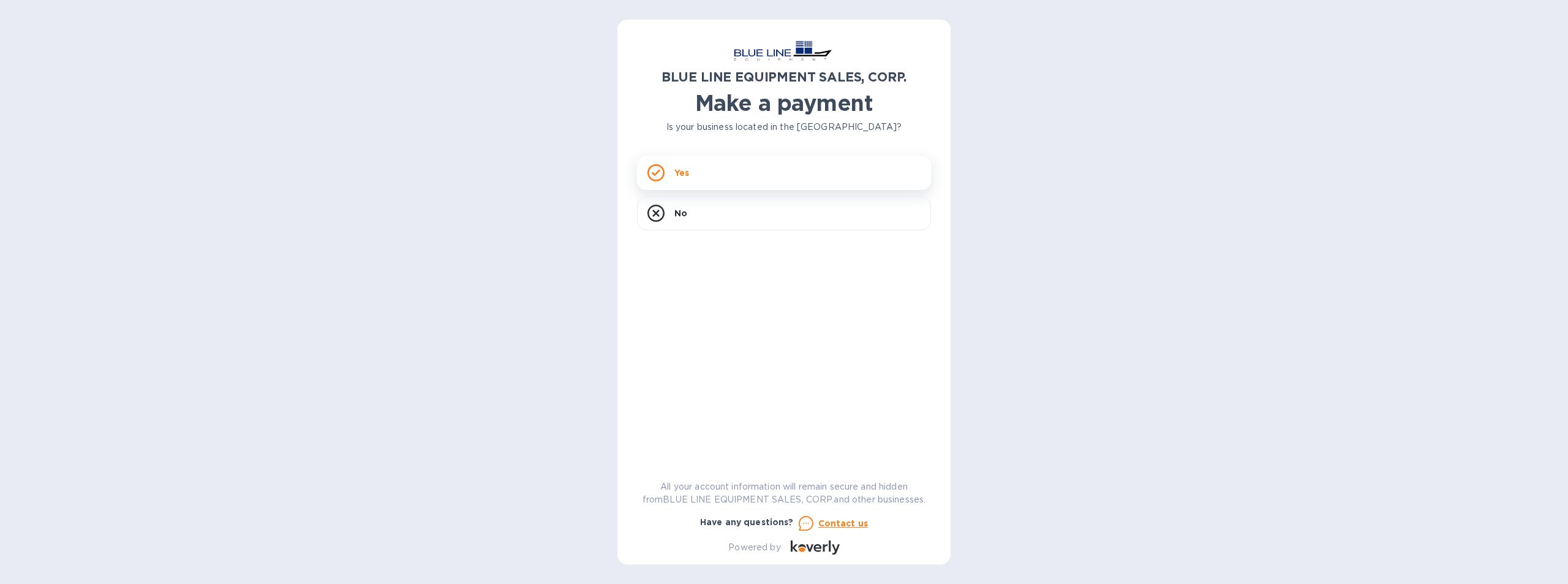
click at [712, 167] on div "Yes" at bounding box center [783, 173] width 294 height 35
click at [743, 167] on div "Yes" at bounding box center [783, 173] width 294 height 35
